Goal: Task Accomplishment & Management: Complete application form

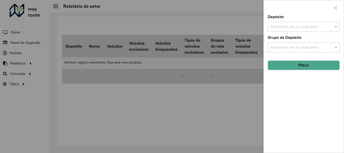
click at [39, 36] on div at bounding box center [172, 76] width 344 height 153
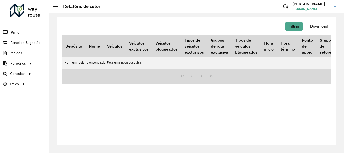
click at [36, 41] on span "Painel de Sugestão" at bounding box center [25, 42] width 30 height 5
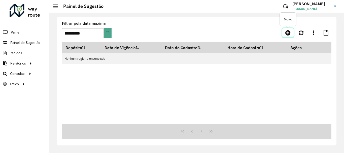
click at [292, 35] on link at bounding box center [287, 32] width 11 height 9
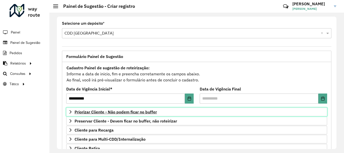
click at [121, 114] on link "Priorizar Cliente - Não podem ficar no buffer" at bounding box center [196, 111] width 261 height 9
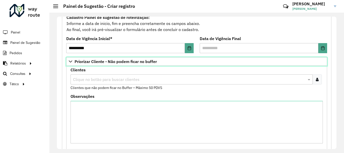
scroll to position [75, 0]
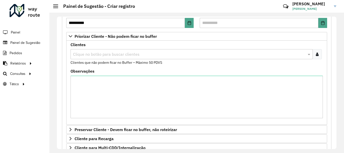
click at [319, 54] on div at bounding box center [316, 54] width 9 height 10
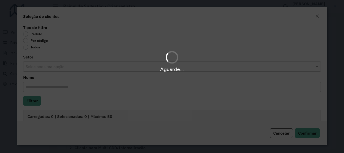
click at [30, 43] on div "Aguarde..." at bounding box center [172, 76] width 344 height 153
click at [28, 42] on div "Aguarde..." at bounding box center [172, 76] width 344 height 153
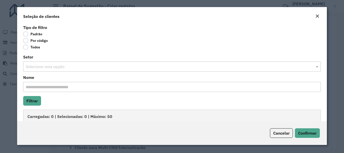
click at [26, 42] on label "Por código" at bounding box center [35, 40] width 25 height 5
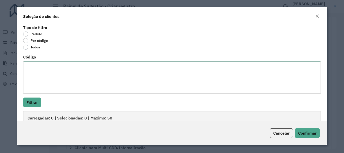
click at [42, 67] on textarea "Código" at bounding box center [171, 77] width 297 height 32
paste textarea "**** ***** *****"
type textarea "**** ***** *****"
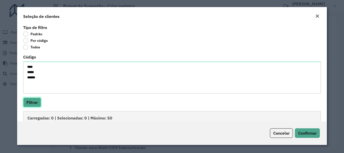
click at [33, 106] on button "Filtrar" at bounding box center [32, 102] width 18 height 10
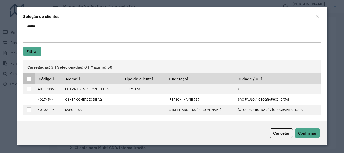
click at [28, 77] on div at bounding box center [29, 79] width 5 height 5
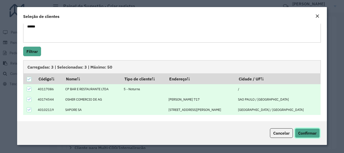
click at [300, 134] on span "Confirmar" at bounding box center [307, 132] width 18 height 5
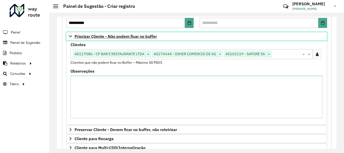
click at [94, 36] on span "Priorizar Cliente - Não podem ficar no buffer" at bounding box center [115, 36] width 82 height 4
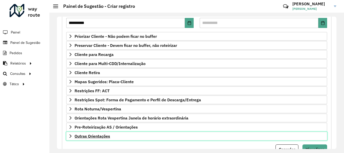
click at [86, 137] on span "Outras Orientações" at bounding box center [91, 136] width 35 height 4
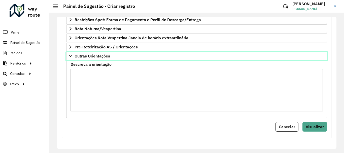
scroll to position [156, 0]
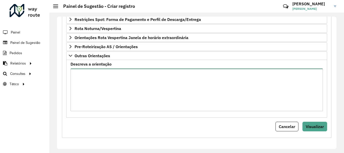
click at [101, 85] on textarea "Descreva a orientação" at bounding box center [196, 89] width 252 height 43
paste textarea "**********"
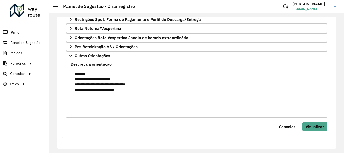
scroll to position [80, 0]
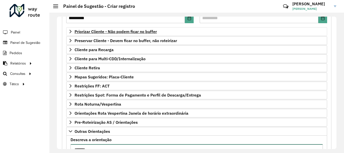
type textarea "**********"
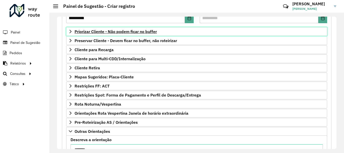
click at [111, 32] on span "Priorizar Cliente - Não podem ficar no buffer" at bounding box center [115, 31] width 82 height 4
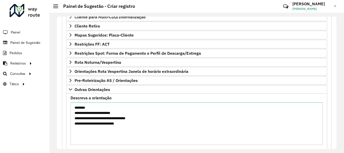
scroll to position [231, 0]
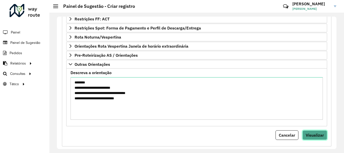
click at [317, 131] on button "Visualizar" at bounding box center [314, 135] width 25 height 10
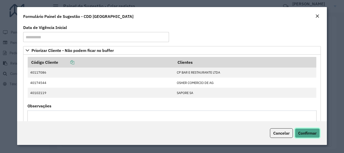
click at [304, 133] on span "Confirmar" at bounding box center [307, 132] width 18 height 5
